Goal: Task Accomplishment & Management: Use online tool/utility

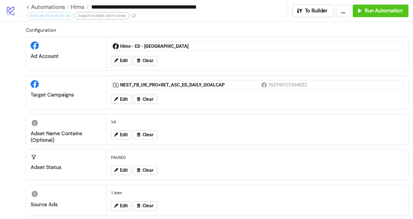
click at [407, 92] on div "Configuration Ad Account Hims - ED - UK Edit Clear Target Campaigns NEST_FB_UK_…" at bounding box center [206, 124] width 413 height 204
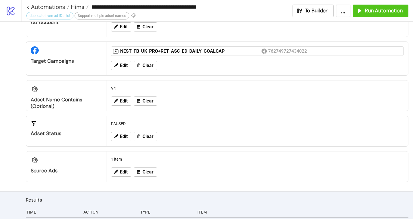
scroll to position [34, 0]
click at [374, 14] on button "Run Automation" at bounding box center [381, 11] width 56 height 13
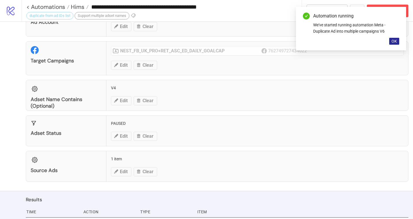
click at [396, 42] on span "OK" at bounding box center [394, 41] width 5 height 5
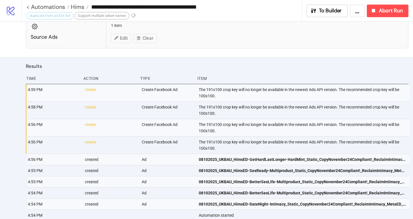
scroll to position [185, 0]
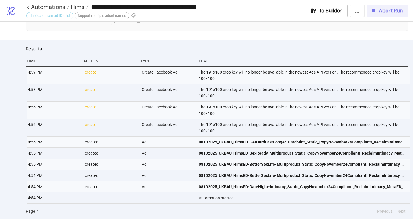
click at [381, 8] on span "Abort Run" at bounding box center [391, 10] width 24 height 7
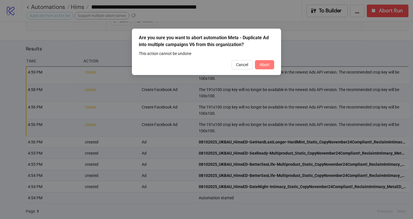
click at [266, 68] on button "Abort" at bounding box center [264, 64] width 19 height 9
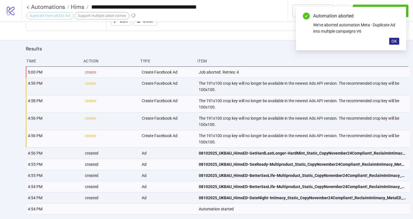
click at [394, 42] on span "OK" at bounding box center [394, 41] width 5 height 5
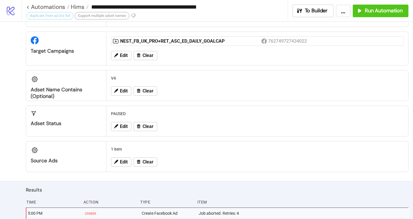
scroll to position [196, 0]
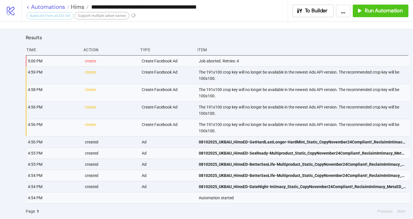
click at [38, 5] on link "< Automations" at bounding box center [47, 7] width 43 height 6
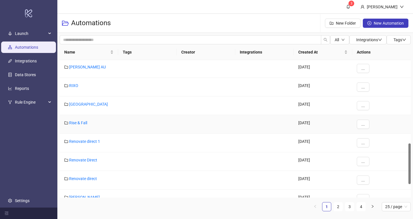
scroll to position [328, 0]
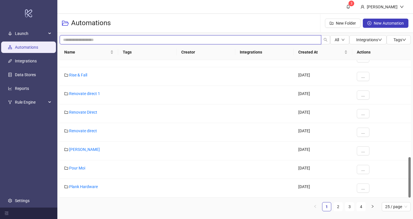
click at [124, 41] on input "search" at bounding box center [191, 39] width 262 height 9
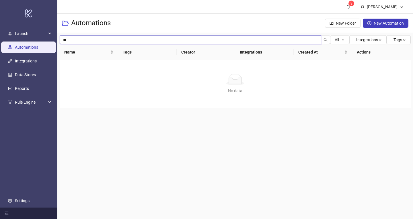
type input "*"
click at [157, 43] on input "search" at bounding box center [191, 39] width 262 height 9
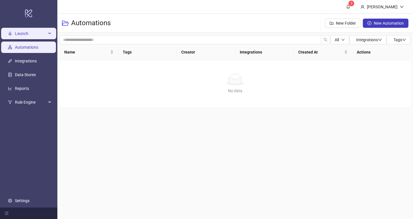
click at [15, 35] on div "Launch" at bounding box center [28, 33] width 55 height 11
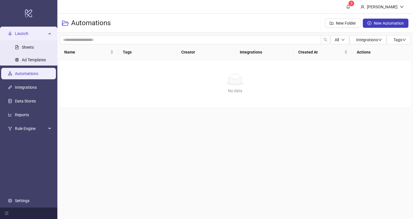
click at [30, 71] on link "Automations" at bounding box center [26, 73] width 23 height 5
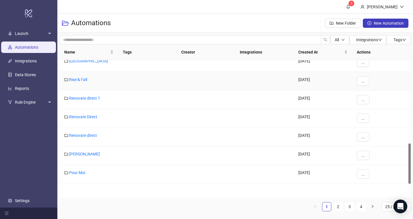
scroll to position [328, 0]
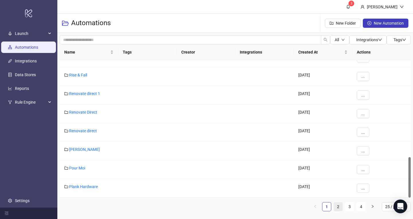
click at [339, 205] on link "2" at bounding box center [338, 207] width 9 height 9
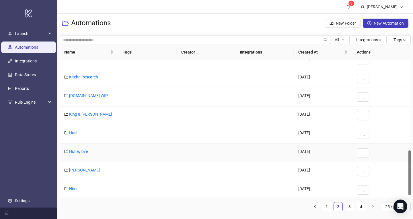
scroll to position [283, 0]
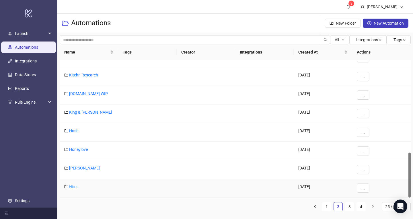
click at [77, 188] on link "Hims" at bounding box center [73, 187] width 9 height 5
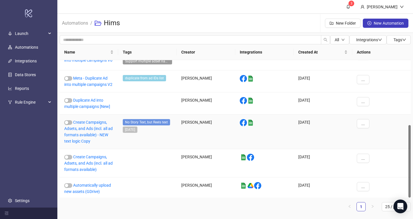
scroll to position [123, 0]
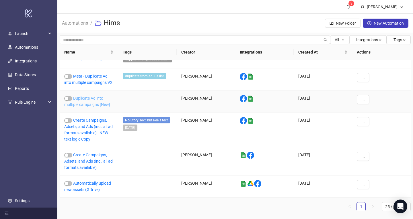
click at [99, 99] on link "Duplicate Ad into multiple campaigns [New]" at bounding box center [87, 101] width 46 height 11
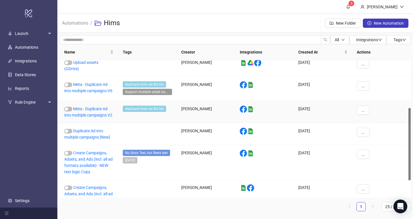
scroll to position [91, 0]
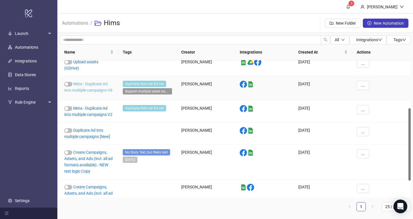
click at [99, 85] on link "Meta - Duplicate Ad into multiple campaigns V6" at bounding box center [88, 87] width 48 height 11
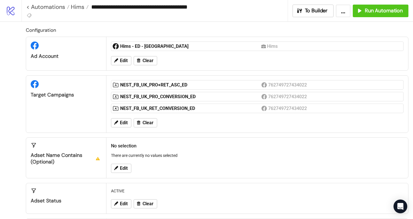
type input "**********"
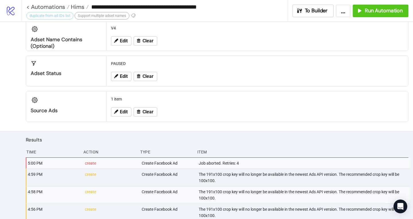
scroll to position [94, 0]
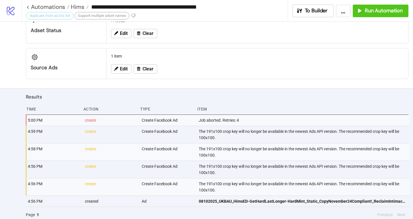
scroll to position [141, 0]
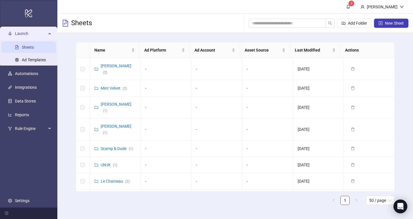
click at [30, 20] on icon "logo/logo-mobile" at bounding box center [29, 13] width 8 height 14
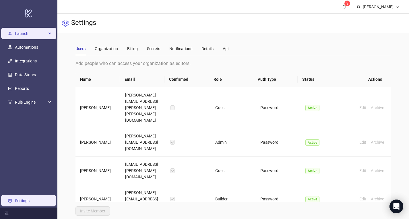
click at [19, 35] on span "Launch" at bounding box center [31, 33] width 32 height 11
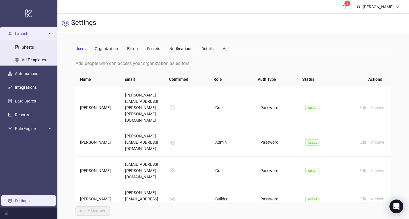
click at [16, 31] on span "Launch" at bounding box center [31, 33] width 32 height 11
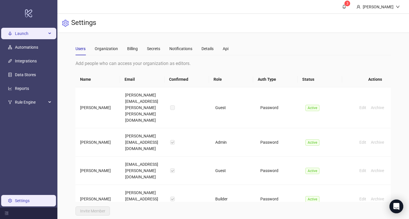
click at [23, 38] on span "Launch" at bounding box center [31, 33] width 32 height 11
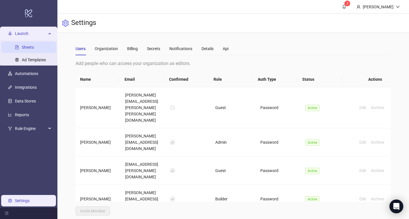
click at [23, 45] on link "Sheets" at bounding box center [28, 47] width 12 height 5
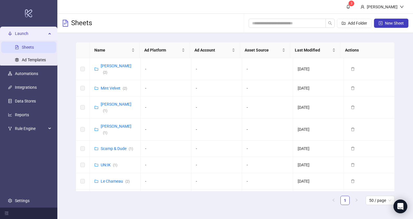
click at [169, 34] on main "Name Ad Platform Ad Account Asset Source Last Modified Actions RM Williams ( 2 …" at bounding box center [235, 126] width 328 height 186
click at [356, 10] on link "3" at bounding box center [347, 6] width 15 height 13
